Goal: Task Accomplishment & Management: Use online tool/utility

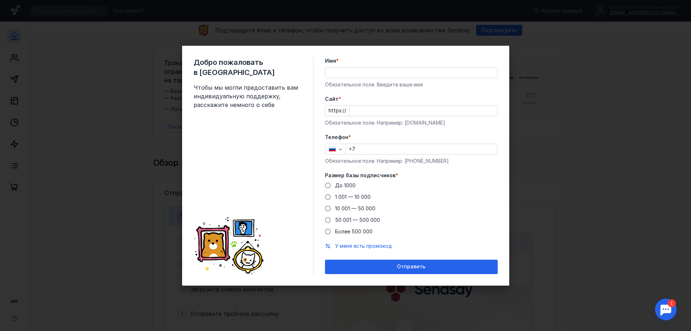
click at [350, 73] on input "Имя *" at bounding box center [411, 73] width 172 height 10
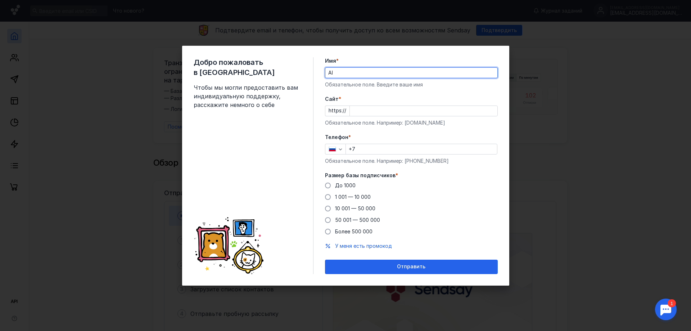
type input "A"
type input "[PERSON_NAME]"
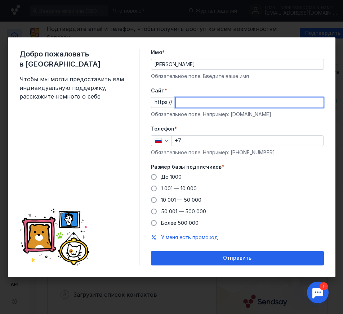
click at [179, 102] on input "Cайт *" at bounding box center [250, 103] width 148 height 10
type input "и"
type input "[DOMAIN_NAME]"
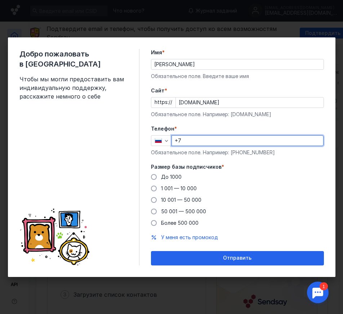
click at [200, 136] on input "+7" at bounding box center [247, 141] width 151 height 10
type input "[PHONE_NUMBER]"
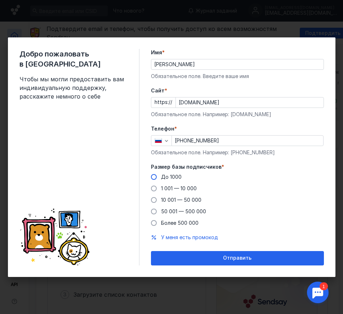
click at [154, 178] on span at bounding box center [154, 177] width 6 height 6
click at [0, 0] on input "До 1000" at bounding box center [0, 0] width 0 height 0
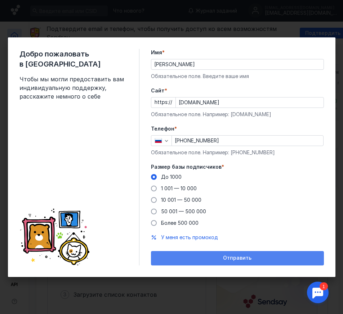
click at [224, 256] on span "Отправить" at bounding box center [237, 258] width 28 height 6
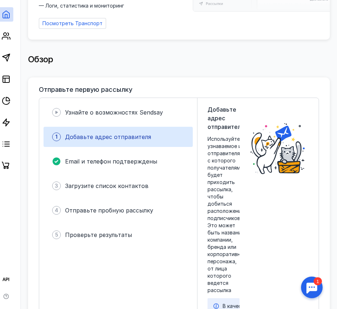
scroll to position [108, 8]
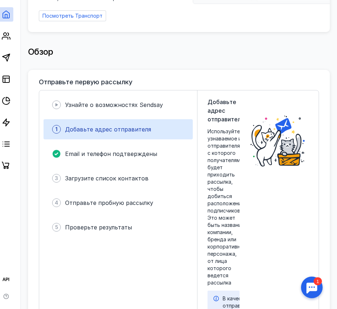
click at [59, 129] on div "1" at bounding box center [56, 129] width 9 height 9
click at [273, 149] on img at bounding box center [278, 140] width 62 height 61
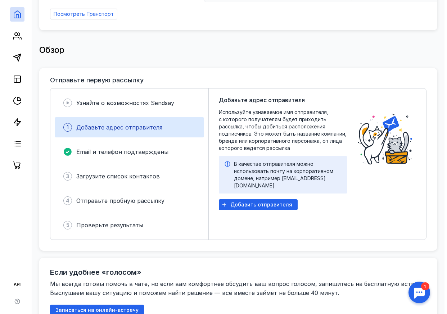
scroll to position [108, 0]
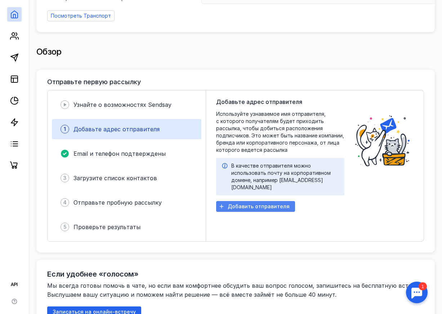
click at [283, 204] on span "Добавить отправителя" at bounding box center [258, 207] width 62 height 6
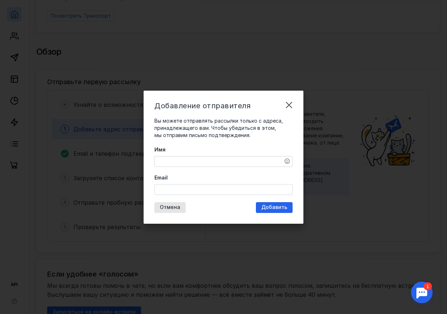
click at [171, 159] on textarea "Имя" at bounding box center [223, 162] width 137 height 10
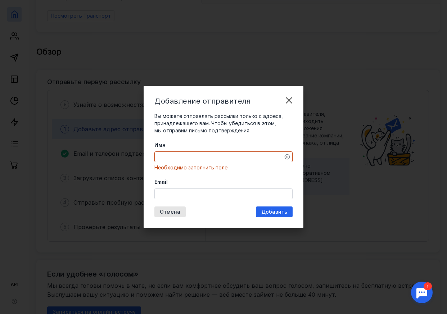
click at [223, 157] on textarea "Имя" at bounding box center [223, 157] width 137 height 10
type textarea "N"
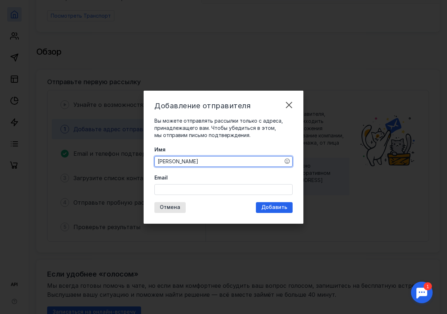
type textarea "[PERSON_NAME]"
click at [225, 190] on input "Email" at bounding box center [223, 190] width 137 height 10
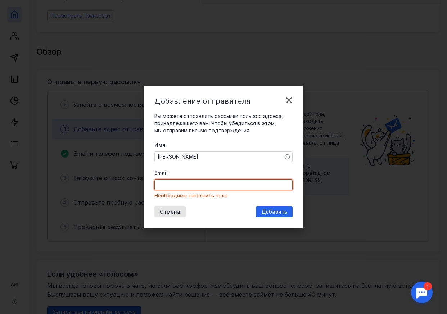
click at [185, 188] on input "Email" at bounding box center [223, 185] width 137 height 10
paste input "[EMAIL_ADDRESS][DOMAIN_NAME]"
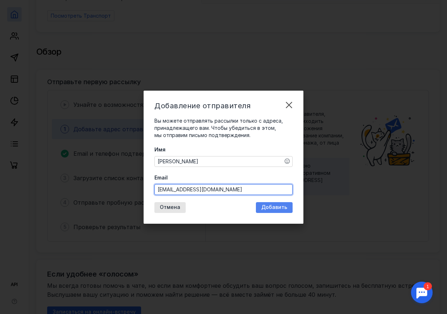
type input "[EMAIL_ADDRESS][DOMAIN_NAME]"
click at [280, 207] on span "Добавить" at bounding box center [274, 207] width 26 height 6
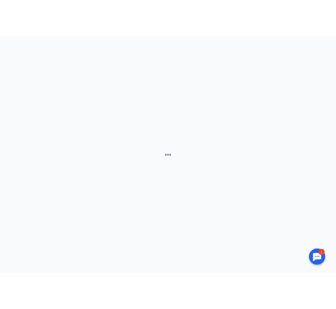
scroll to position [0, 0]
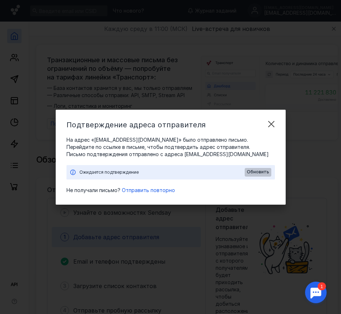
click at [261, 172] on span "Обновить" at bounding box center [258, 171] width 22 height 5
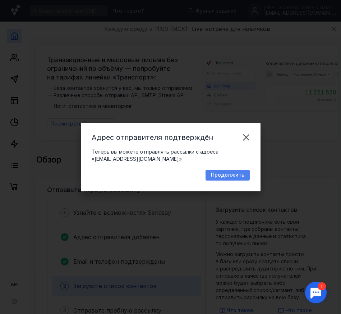
click at [222, 176] on span "Продолжить" at bounding box center [227, 175] width 33 height 6
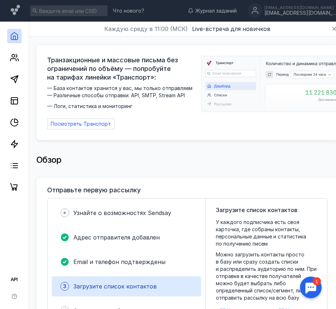
click at [217, 164] on div "Обзор" at bounding box center [187, 160] width 302 height 14
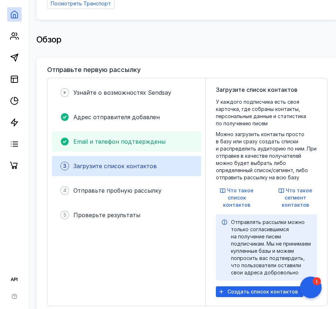
scroll to position [72, 0]
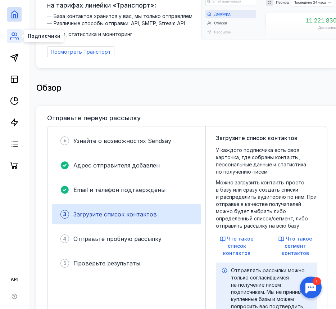
click at [12, 36] on icon at bounding box center [14, 36] width 9 height 9
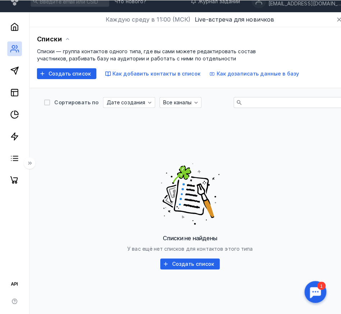
scroll to position [72, 0]
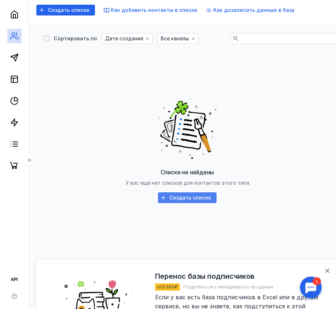
click at [189, 198] on span "Создать список" at bounding box center [190, 198] width 42 height 6
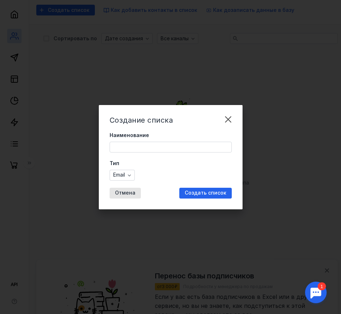
click at [155, 146] on input "Наименование" at bounding box center [171, 147] width 122 height 10
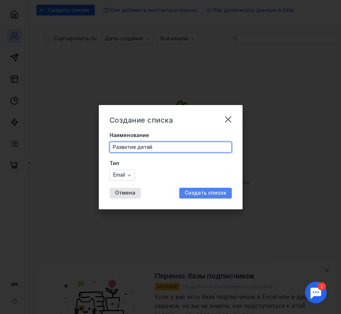
type input "Развитие детей"
click at [191, 191] on span "Создать список" at bounding box center [206, 193] width 42 height 6
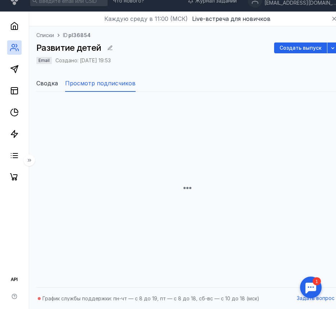
scroll to position [42, 0]
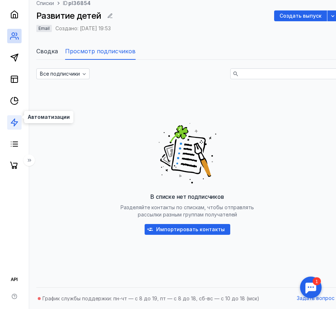
click at [12, 118] on icon at bounding box center [14, 122] width 9 height 9
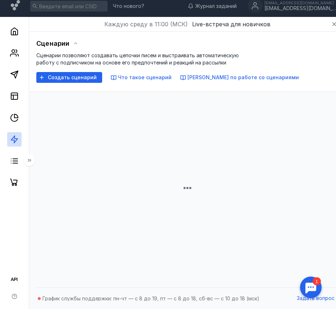
scroll to position [42, 0]
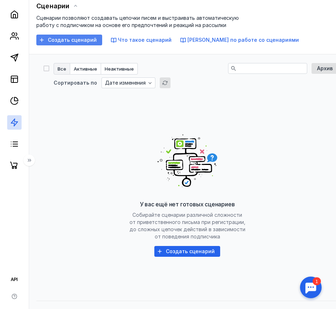
click at [50, 38] on span "Создать сценарий" at bounding box center [72, 40] width 49 height 6
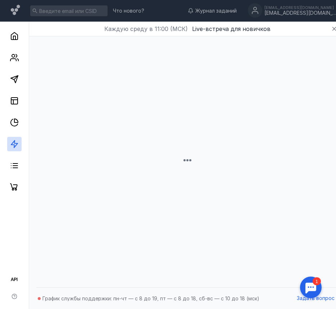
scroll to position [5, 0]
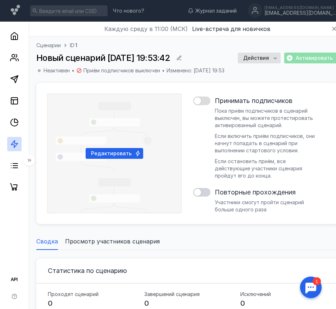
click at [198, 99] on div at bounding box center [197, 100] width 7 height 7
click at [193, 101] on input "checkbox" at bounding box center [193, 101] width 0 height 0
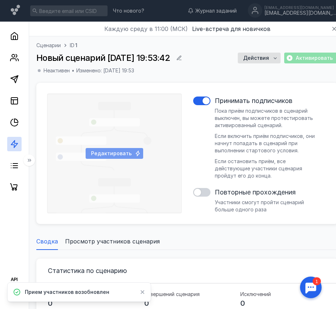
click at [117, 150] on span "Редактировать" at bounding box center [111, 153] width 41 height 6
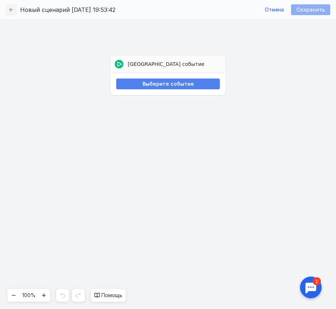
click at [158, 83] on span "Выберите событие" at bounding box center [167, 84] width 51 height 6
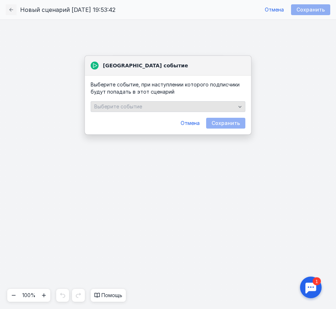
click at [238, 106] on icon "button" at bounding box center [240, 107] width 6 height 6
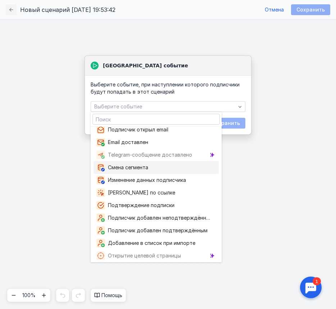
scroll to position [34, 0]
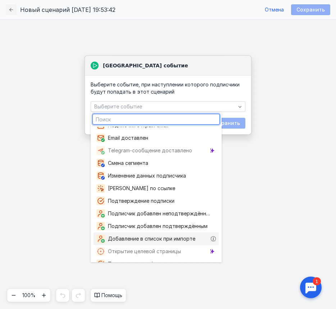
click at [166, 237] on span "Добавление в список при импорте" at bounding box center [153, 238] width 90 height 7
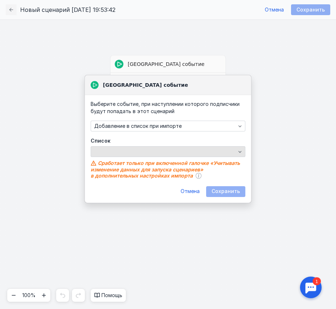
click at [241, 152] on icon "button" at bounding box center [240, 152] width 6 height 6
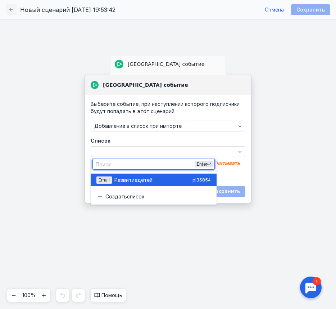
click at [132, 181] on span "Развитие" at bounding box center [125, 179] width 23 height 7
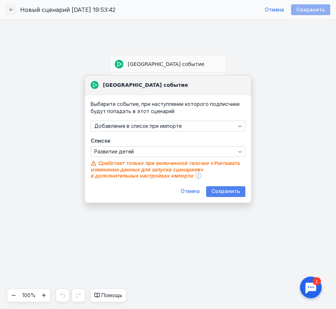
click at [236, 194] on span "Сохранить" at bounding box center [226, 191] width 28 height 6
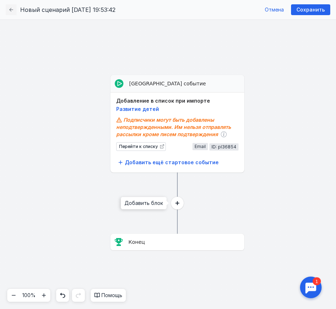
click at [177, 203] on icon at bounding box center [178, 203] width 4 height 4
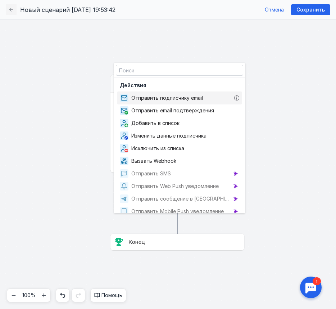
click at [185, 101] on span "Отправить подписчику email" at bounding box center [168, 97] width 74 height 7
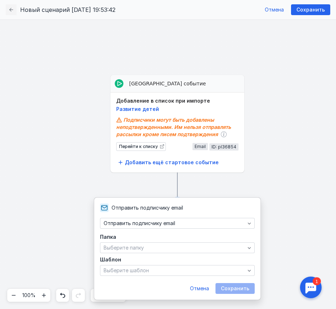
scroll to position [5, 0]
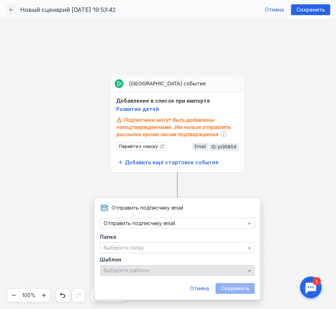
click at [248, 271] on icon "button" at bounding box center [249, 270] width 6 height 6
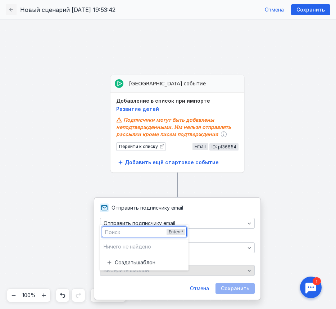
click at [248, 271] on icon "button" at bounding box center [249, 270] width 6 height 6
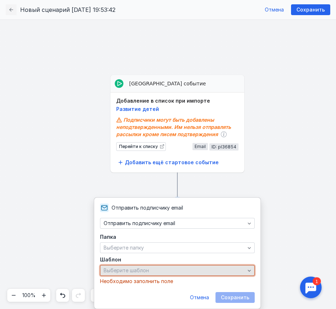
click at [248, 271] on icon "button" at bounding box center [249, 270] width 6 height 6
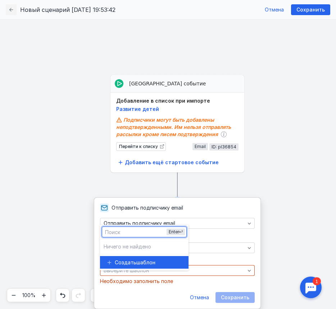
click at [140, 259] on span "шаблон" at bounding box center [145, 262] width 19 height 7
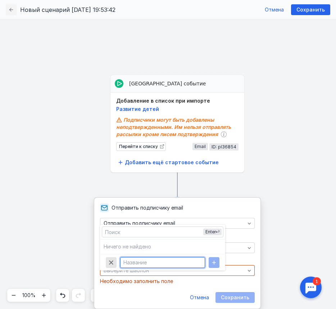
click at [142, 257] on input "text" at bounding box center [163, 262] width 84 height 10
type input "Приветствие"
click at [212, 260] on icon "button" at bounding box center [214, 262] width 4 height 4
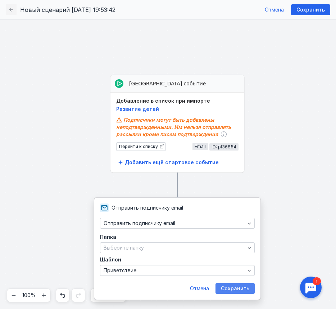
click at [240, 290] on span "Сохранить" at bounding box center [235, 288] width 28 height 6
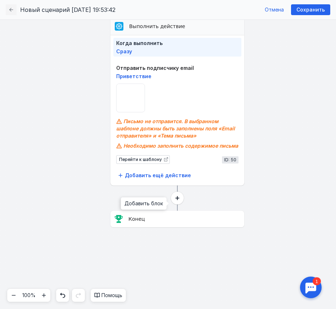
click at [178, 200] on circle at bounding box center [177, 197] width 13 height 13
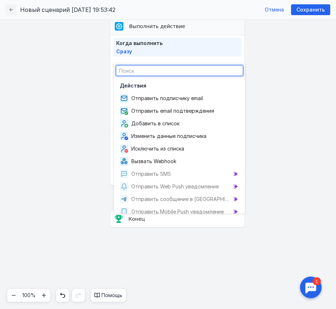
click at [285, 180] on rect at bounding box center [168, 163] width 336 height 289
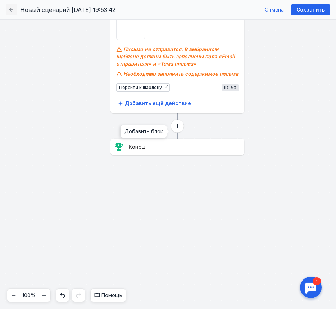
click at [176, 127] on circle at bounding box center [177, 125] width 13 height 13
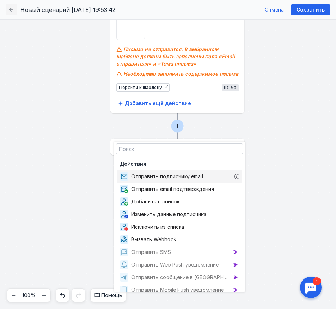
click at [176, 173] on span "Отправить подписчику email" at bounding box center [168, 176] width 74 height 7
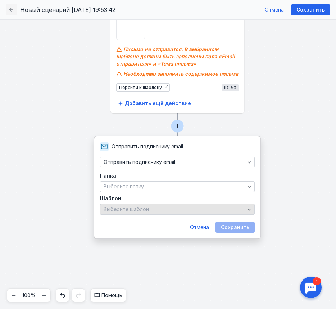
click at [248, 210] on icon "button" at bounding box center [249, 209] width 6 height 6
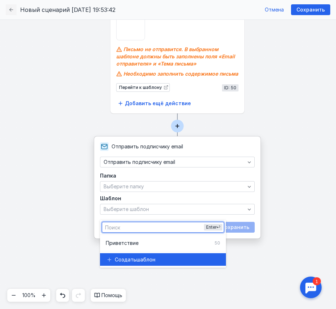
click at [134, 256] on span "Создать" at bounding box center [126, 259] width 22 height 7
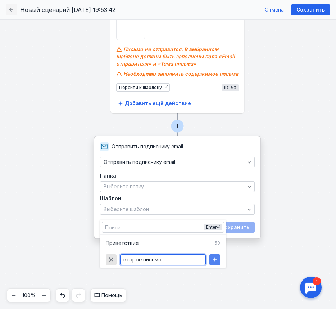
type input "второе письмо"
click at [217, 257] on icon "button" at bounding box center [215, 260] width 6 height 6
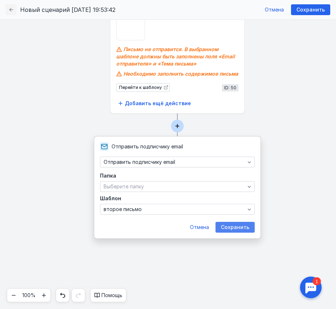
click at [236, 225] on span "Сохранить" at bounding box center [235, 227] width 28 height 6
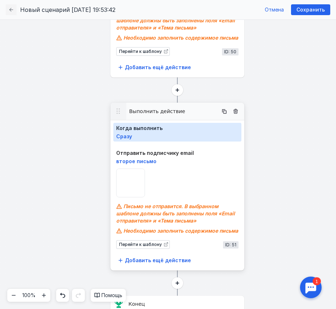
click at [126, 136] on span "Сразу" at bounding box center [124, 136] width 16 height 6
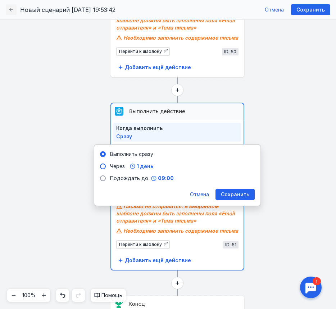
click at [103, 166] on span at bounding box center [103, 166] width 6 height 6
click at [0, 0] on input "Через 1 день" at bounding box center [0, 0] width 0 height 0
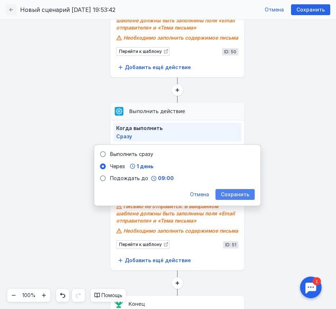
click at [239, 196] on span "Сохранить" at bounding box center [235, 194] width 28 height 6
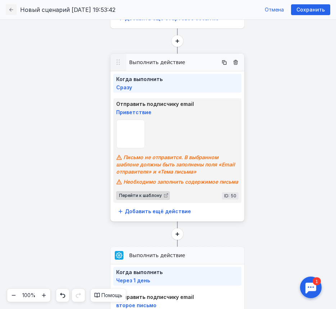
click at [164, 196] on icon at bounding box center [166, 195] width 4 height 5
